Goal: Navigation & Orientation: Understand site structure

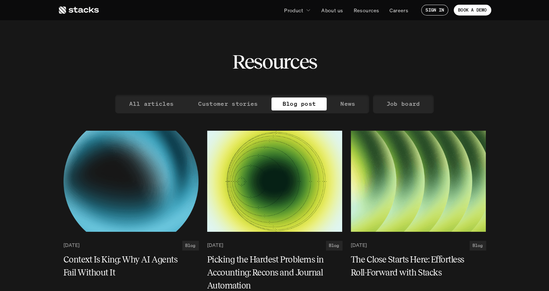
click at [294, 10] on p "Product" at bounding box center [293, 10] width 19 height 8
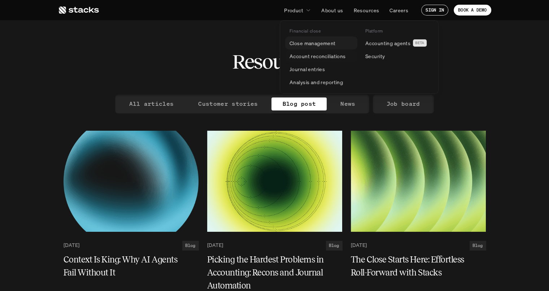
click at [306, 43] on p "Close management" at bounding box center [312, 43] width 46 height 8
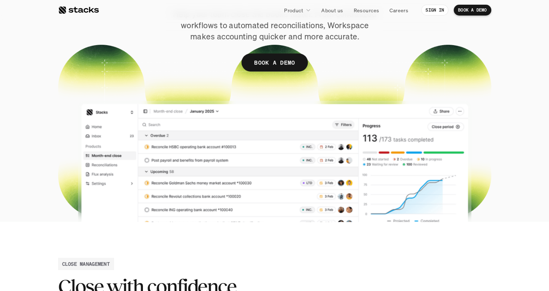
scroll to position [144, 0]
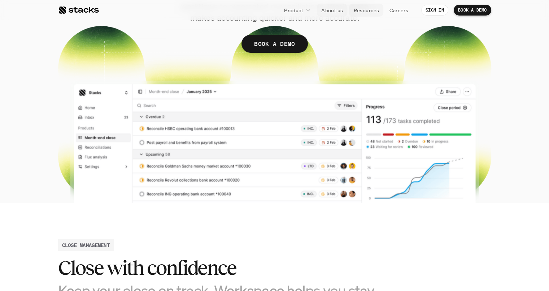
click at [359, 6] on p "Resources" at bounding box center [366, 10] width 26 height 8
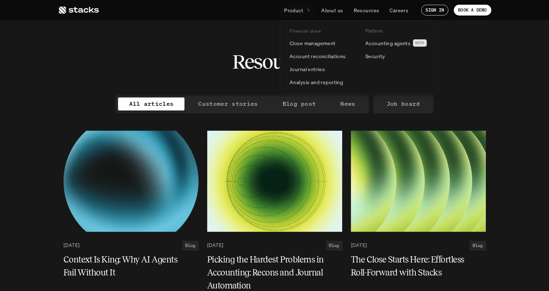
click at [297, 8] on p "Product" at bounding box center [293, 10] width 19 height 8
click at [300, 7] on p "Product" at bounding box center [293, 10] width 19 height 8
click at [305, 42] on p "Close management" at bounding box center [312, 43] width 46 height 8
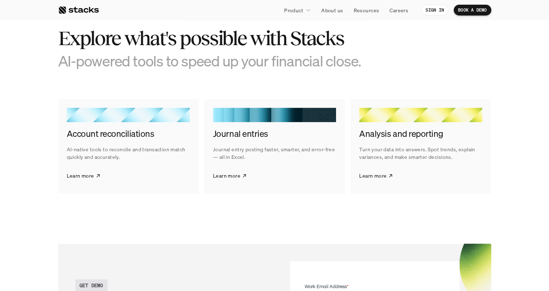
scroll to position [1191, 0]
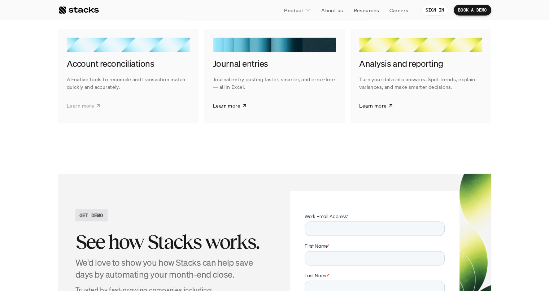
click at [87, 109] on p "Learn more" at bounding box center [80, 106] width 27 height 8
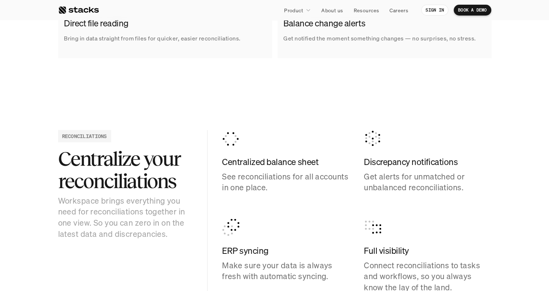
scroll to position [577, 0]
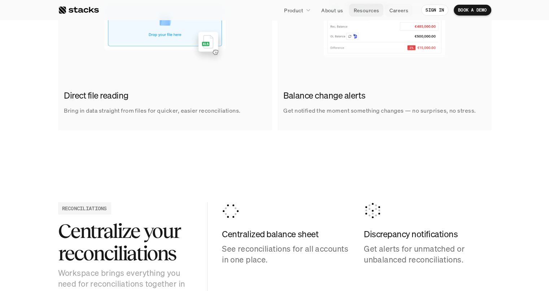
click at [365, 10] on p "Resources" at bounding box center [366, 10] width 26 height 8
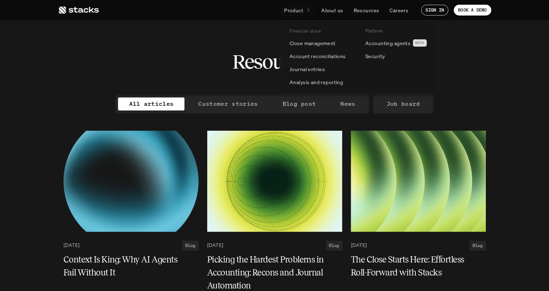
click at [302, 9] on p "Product" at bounding box center [293, 10] width 19 height 8
click at [336, 11] on p "About us" at bounding box center [332, 10] width 22 height 8
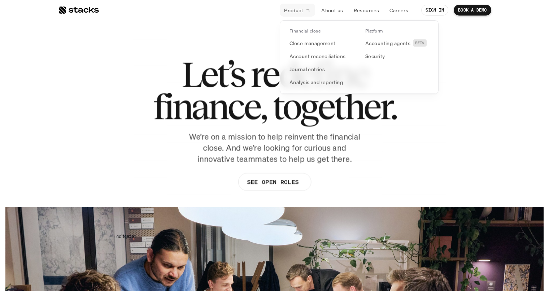
click at [294, 11] on p "Product" at bounding box center [293, 10] width 19 height 8
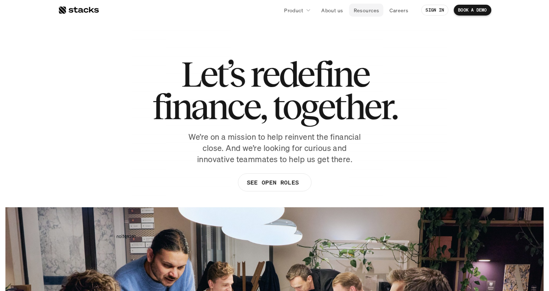
click at [372, 9] on p "Resources" at bounding box center [366, 10] width 26 height 8
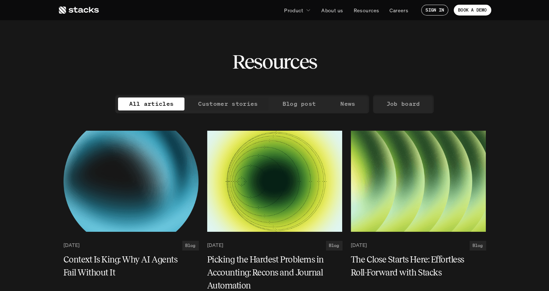
click at [243, 101] on p "Customer stories" at bounding box center [228, 104] width 60 height 10
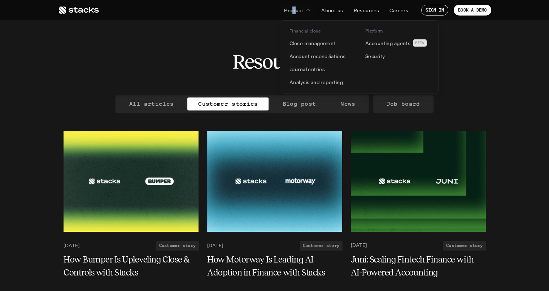
click at [295, 11] on p "Product" at bounding box center [293, 10] width 19 height 8
